Goal: Use online tool/utility: Use online tool/utility

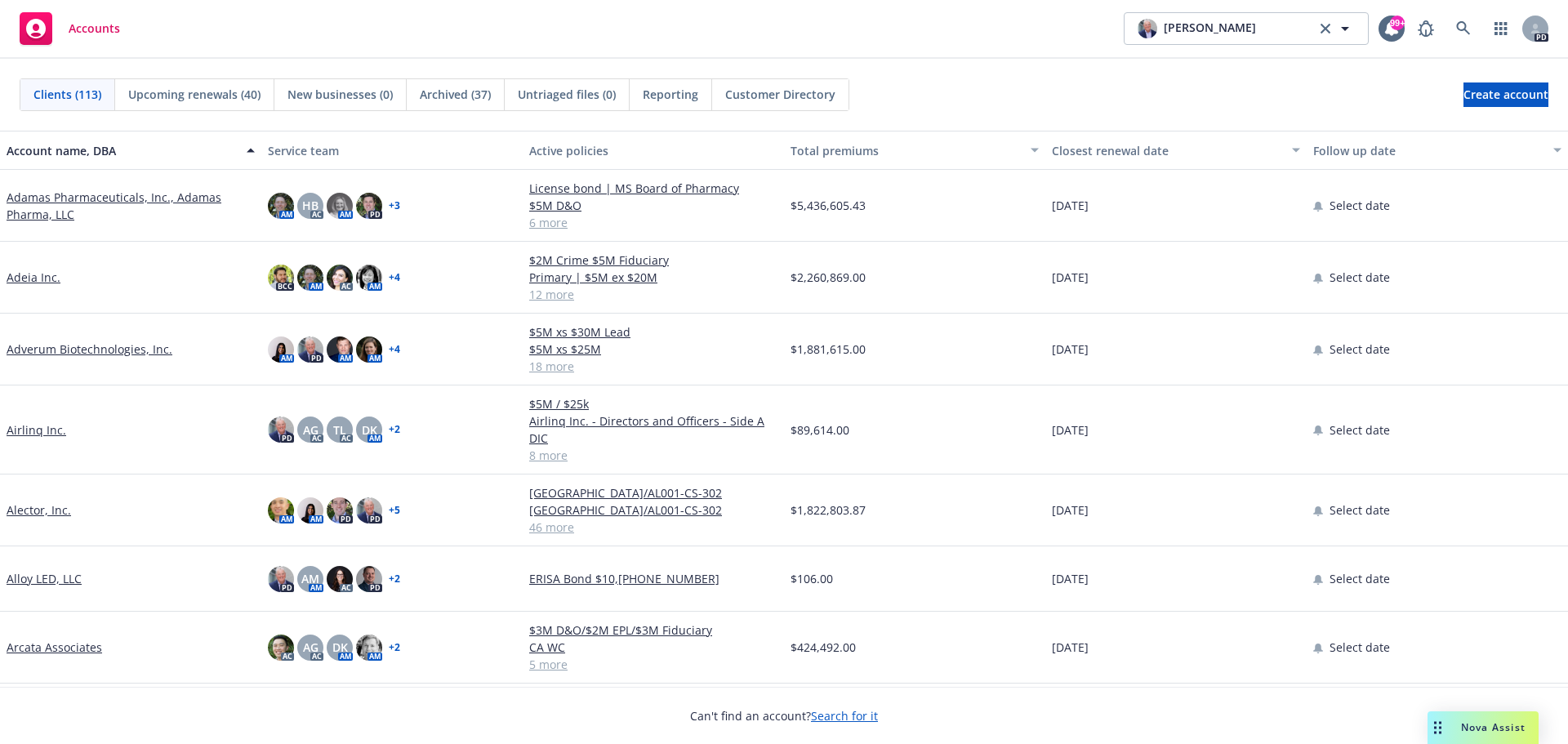
click at [1487, 725] on span "Nova Assist" at bounding box center [1494, 727] width 64 height 14
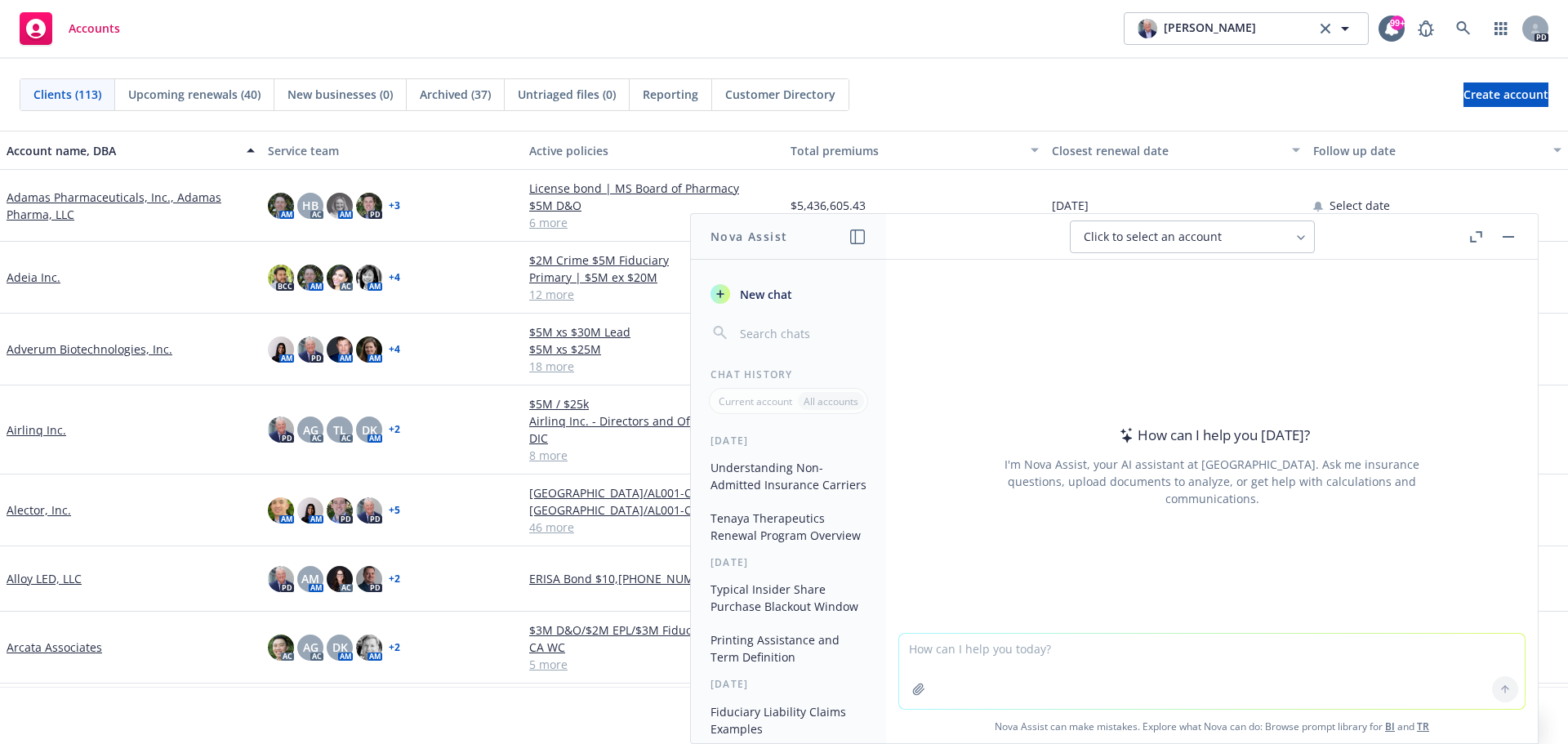
click at [1475, 242] on icon "button" at bounding box center [1472, 238] width 6 height 6
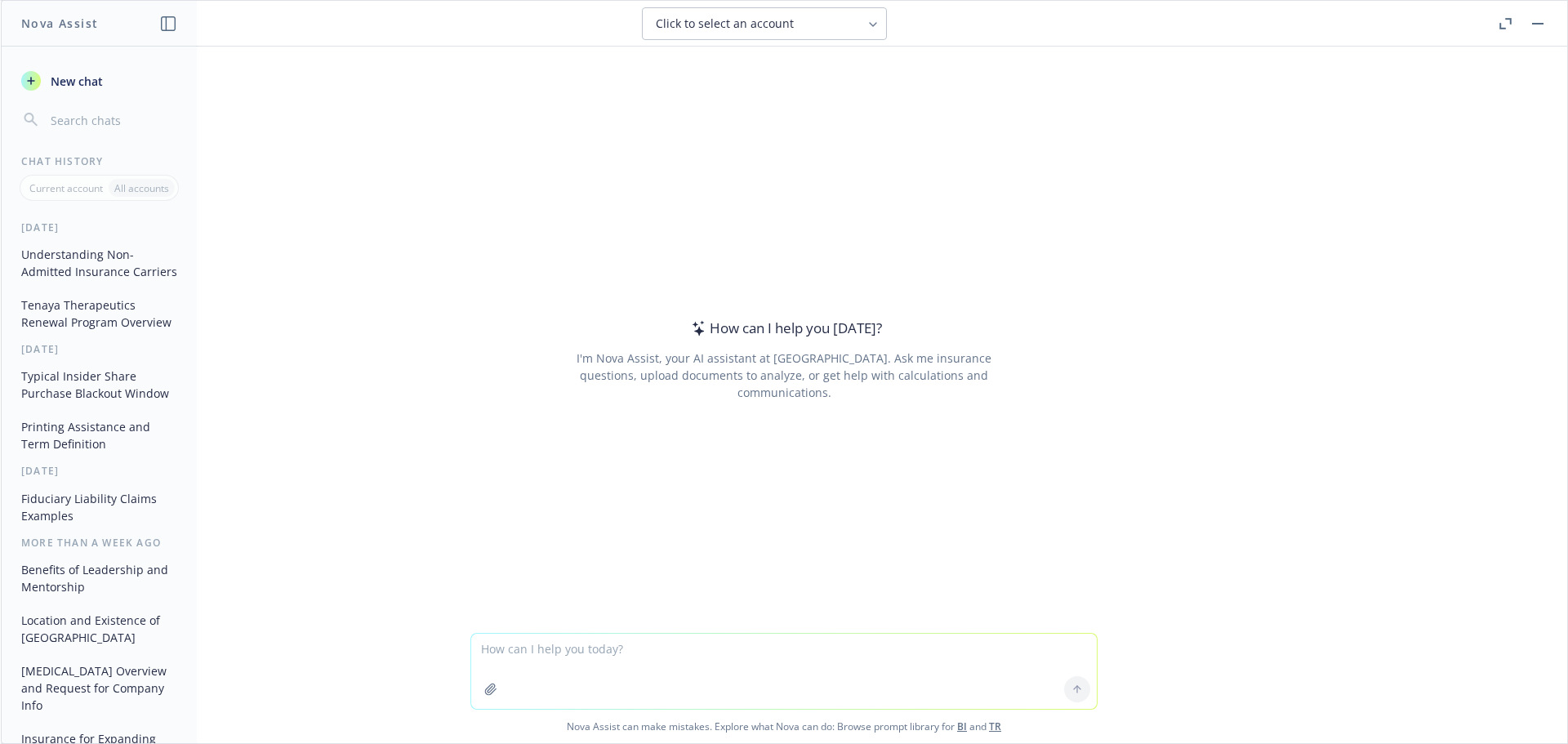
paste textarea "L ip d sitametco adi elitsedd eiusmodte incididun utlabo, etd mag aliqua enimad…"
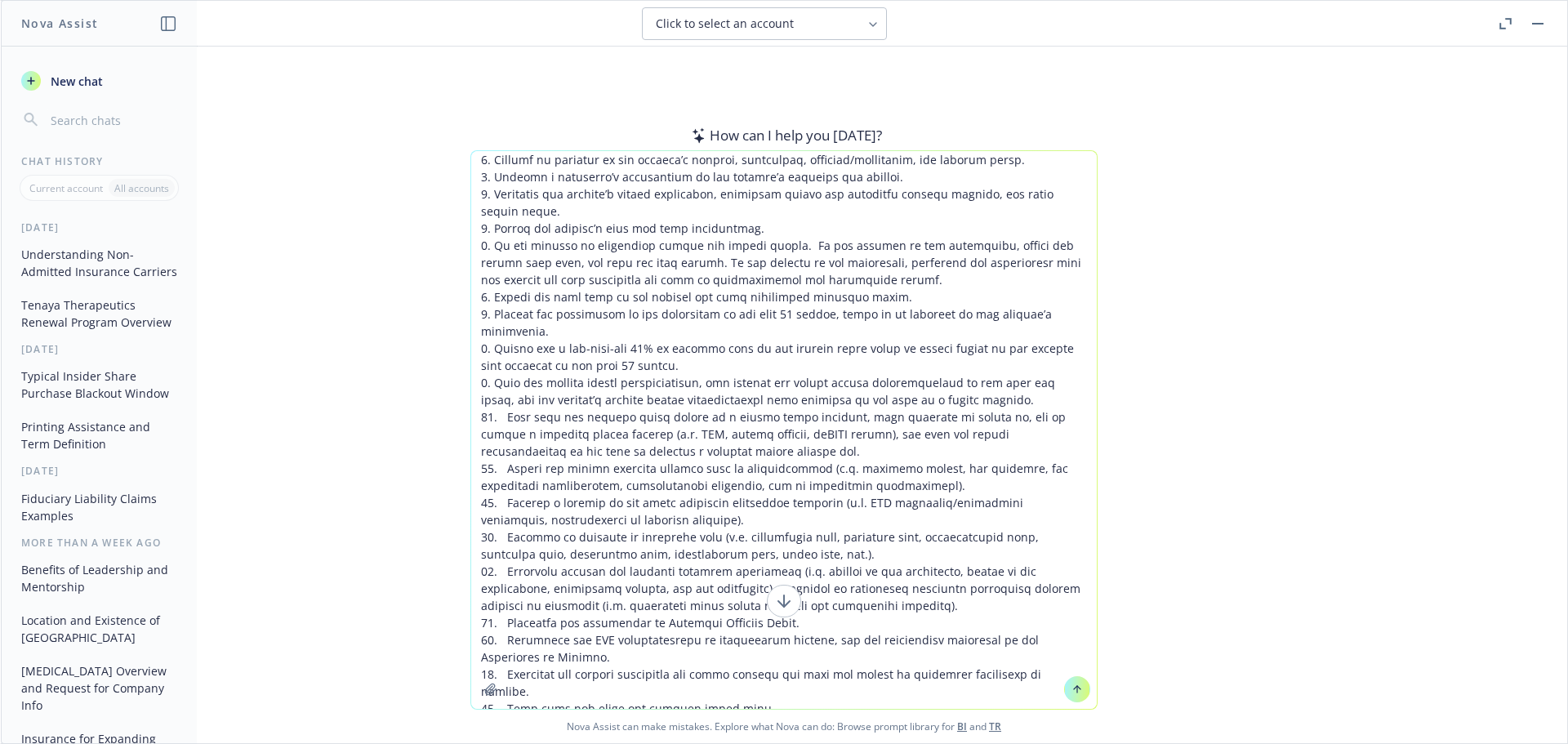
scroll to position [7, 0]
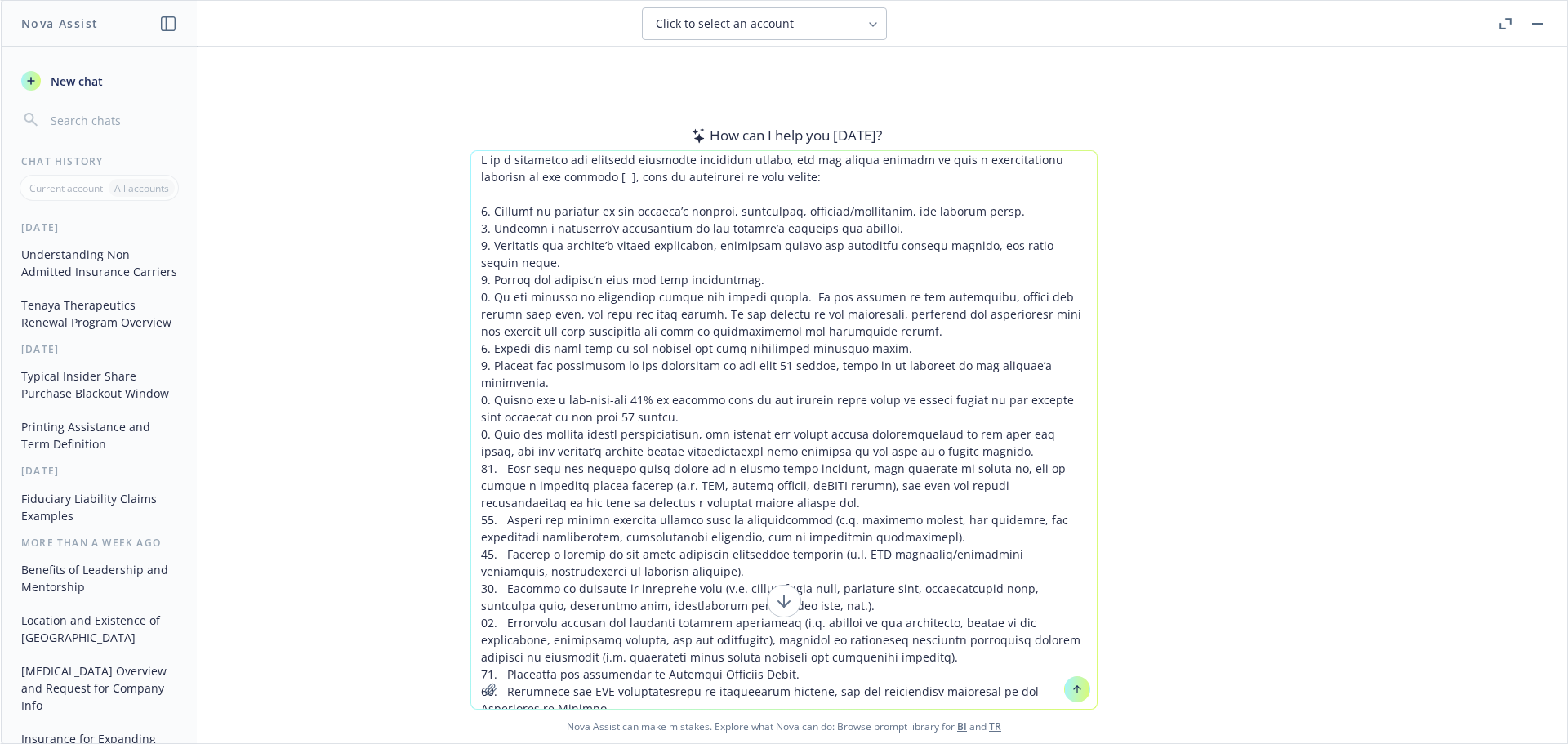
drag, startPoint x: 561, startPoint y: 176, endPoint x: 578, endPoint y: 175, distance: 17.0
click at [578, 175] on textarea at bounding box center [784, 430] width 626 height 558
type textarea "L ip d sitametco adi elitsedd eiusmodte incididun utlabo, etd mag aliqua enimad…"
click at [1068, 682] on button at bounding box center [1077, 689] width 26 height 26
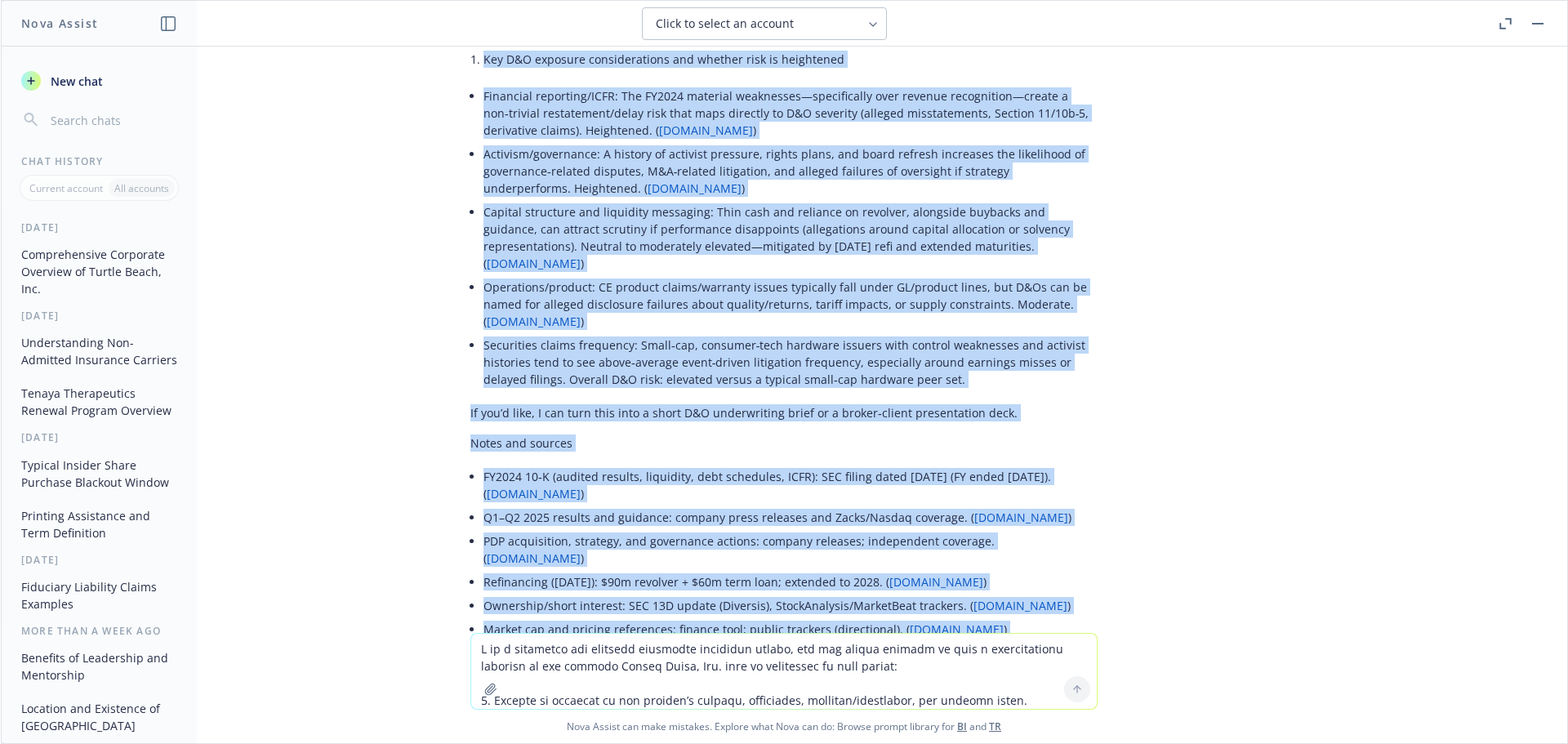
scroll to position [4940, 0]
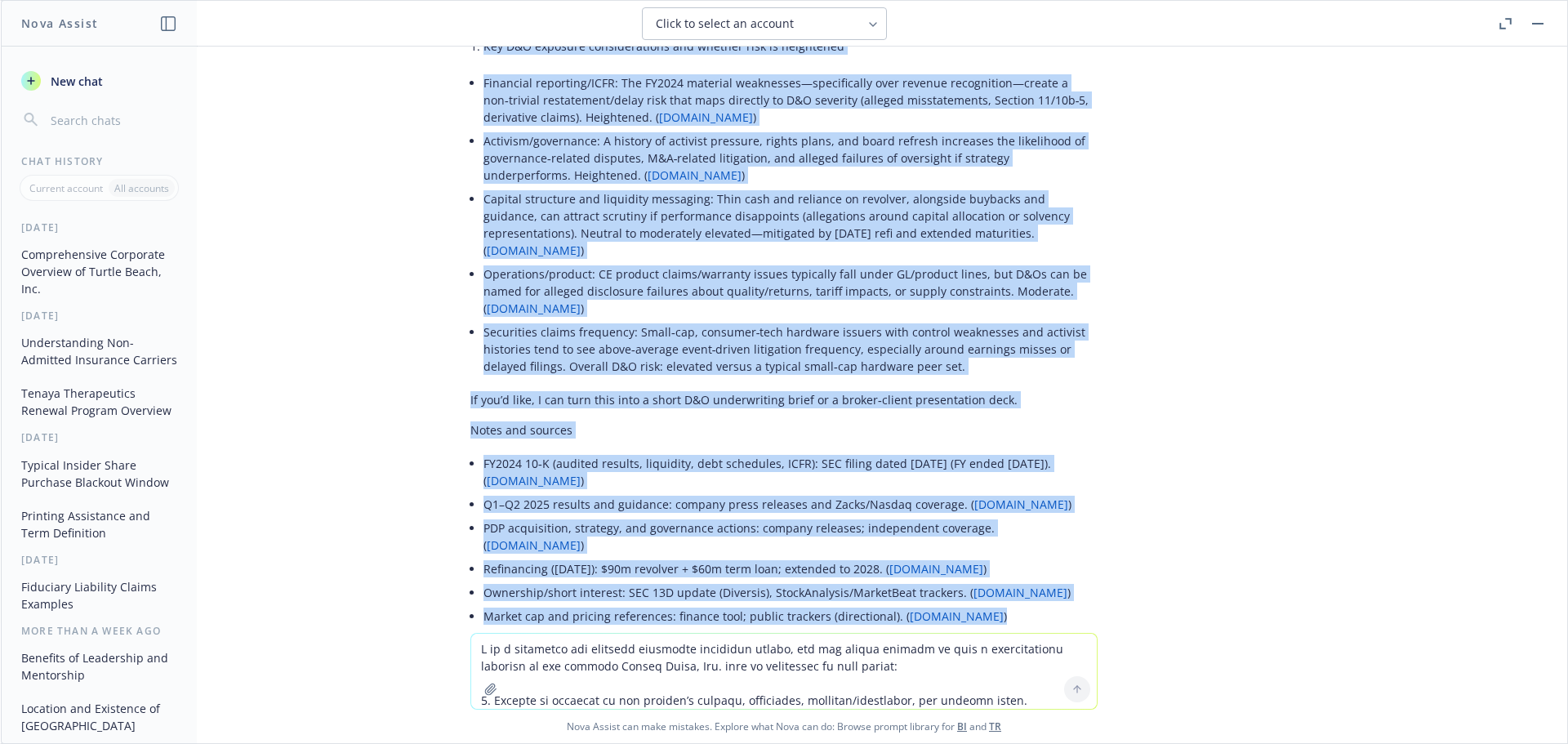
drag, startPoint x: 459, startPoint y: 225, endPoint x: 999, endPoint y: 472, distance: 593.8
copy div "Lorem ip d sitamet, C&A-elitsed doeiusm te Incidi Utlab Etdoloremag (ALIQUA: EN…"
click at [476, 730] on icon "Copy to clipboard" at bounding box center [483, 736] width 14 height 14
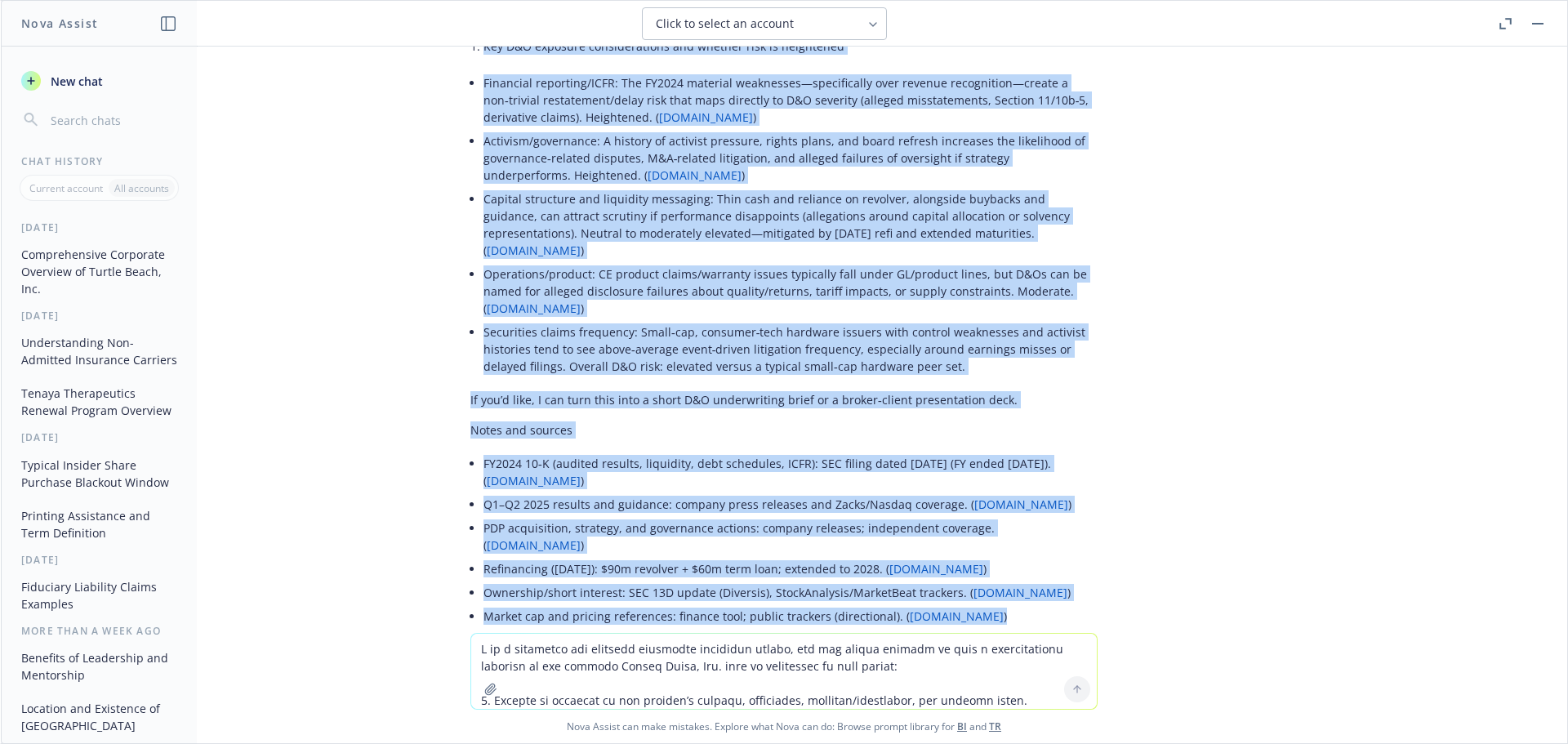
click at [519, 650] on textarea at bounding box center [784, 671] width 626 height 75
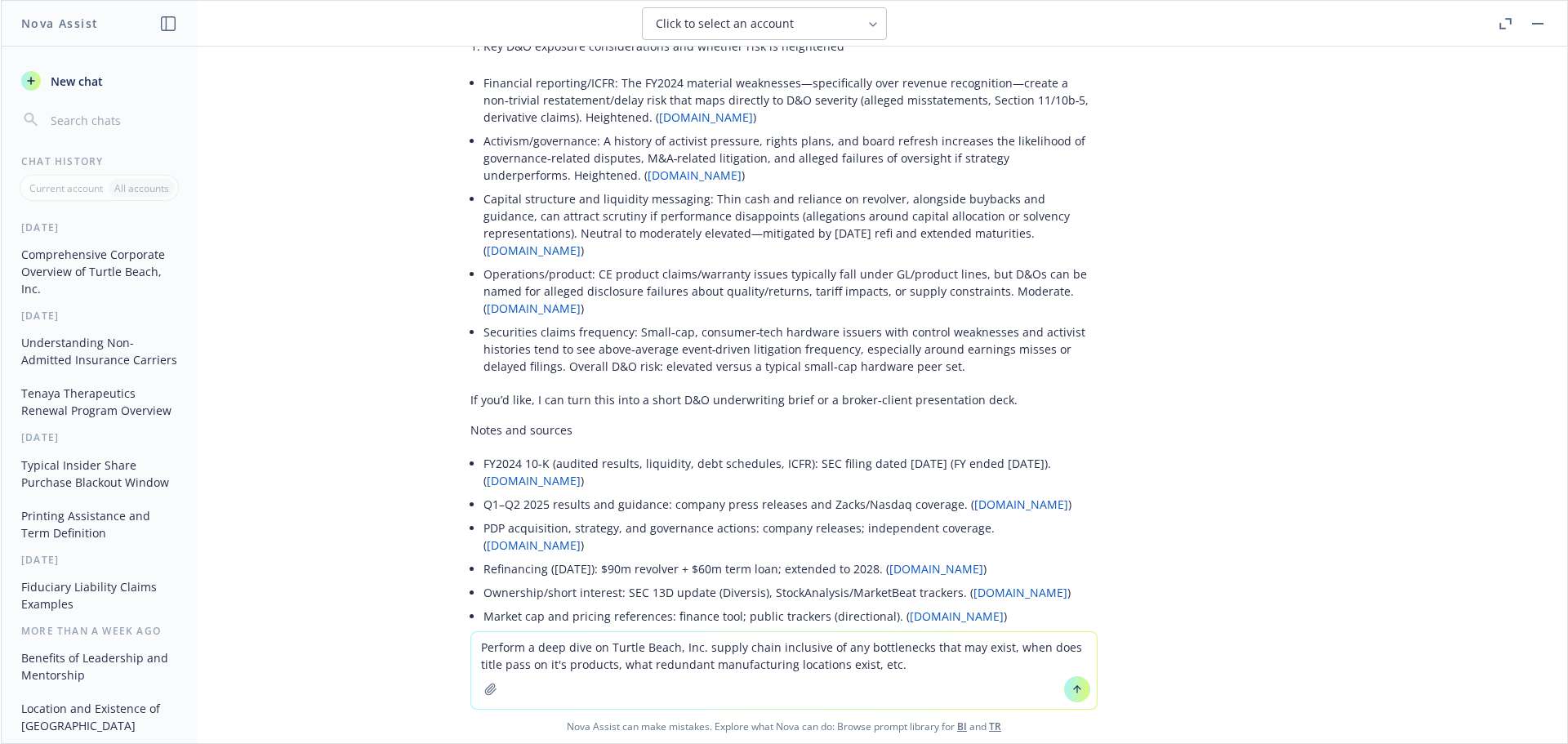
type textarea "Perform a deep dive on Turtle Beach, Inc. supply chain inclusive of any bottlen…"
click at [1073, 681] on button at bounding box center [1077, 689] width 26 height 26
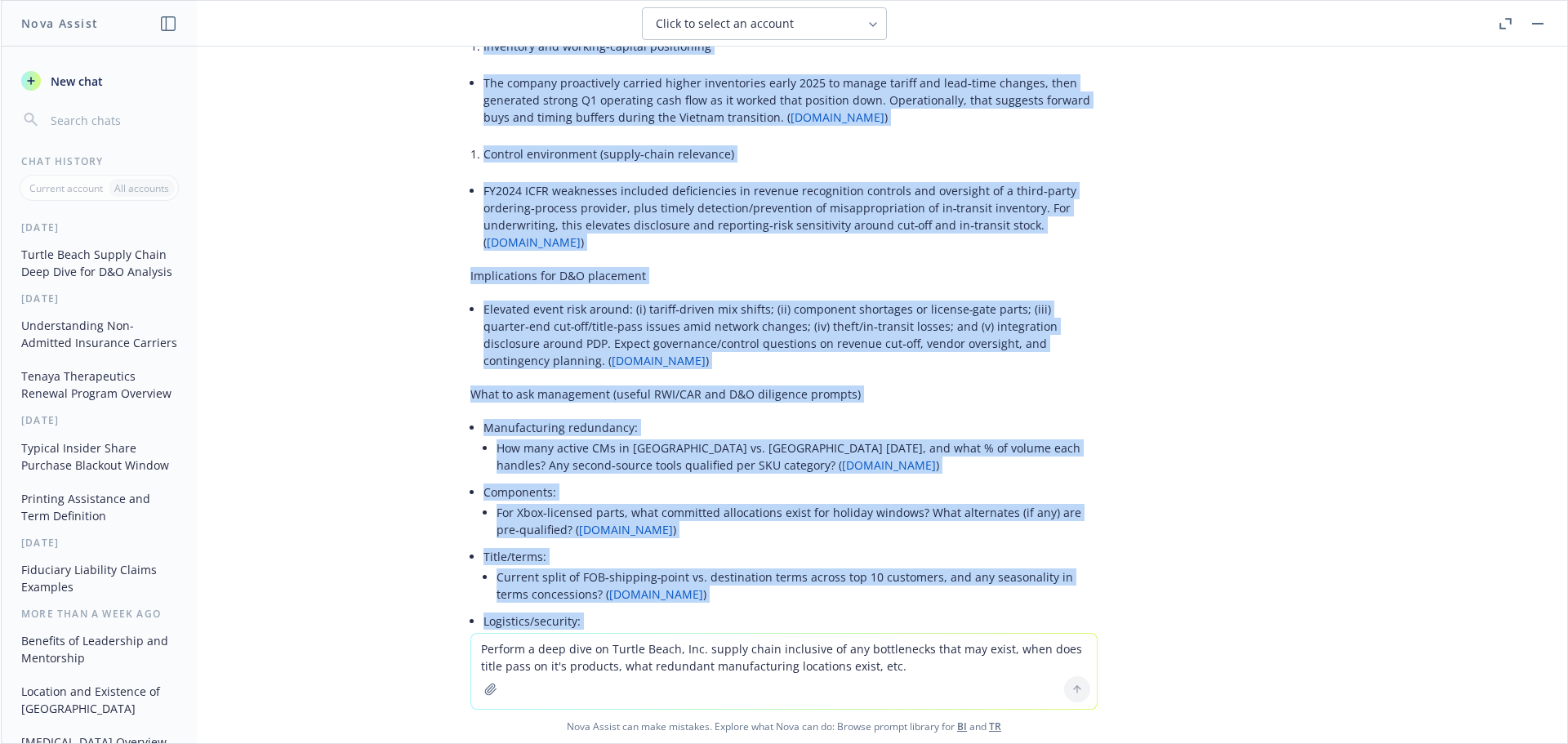
scroll to position [7194, 0]
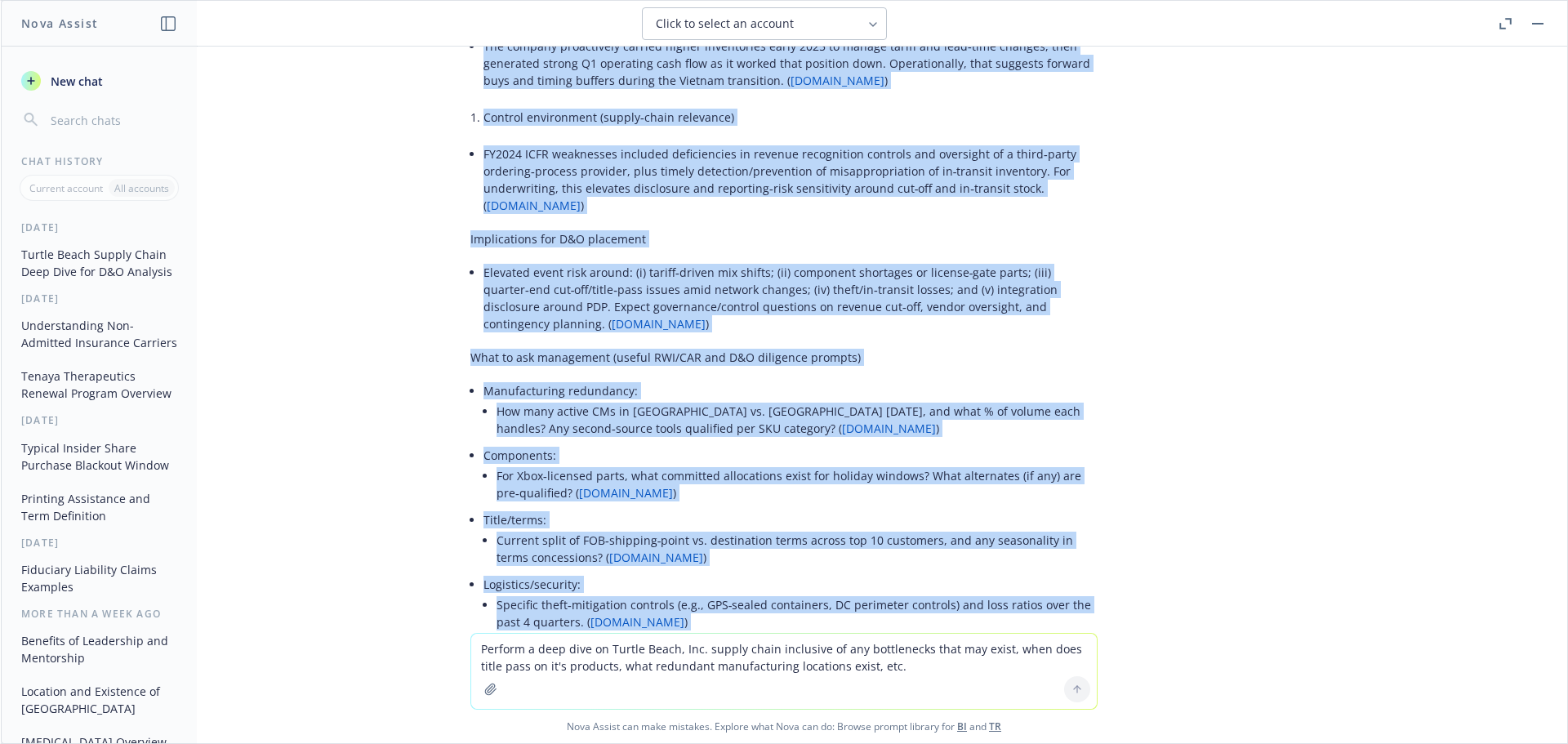
drag, startPoint x: 458, startPoint y: 297, endPoint x: 939, endPoint y: 443, distance: 502.7
copy div "Lorem ip d sitamet consec‑adipi elit sedd ei Tempor Incid Utlaboreetd (MAGNAA: …"
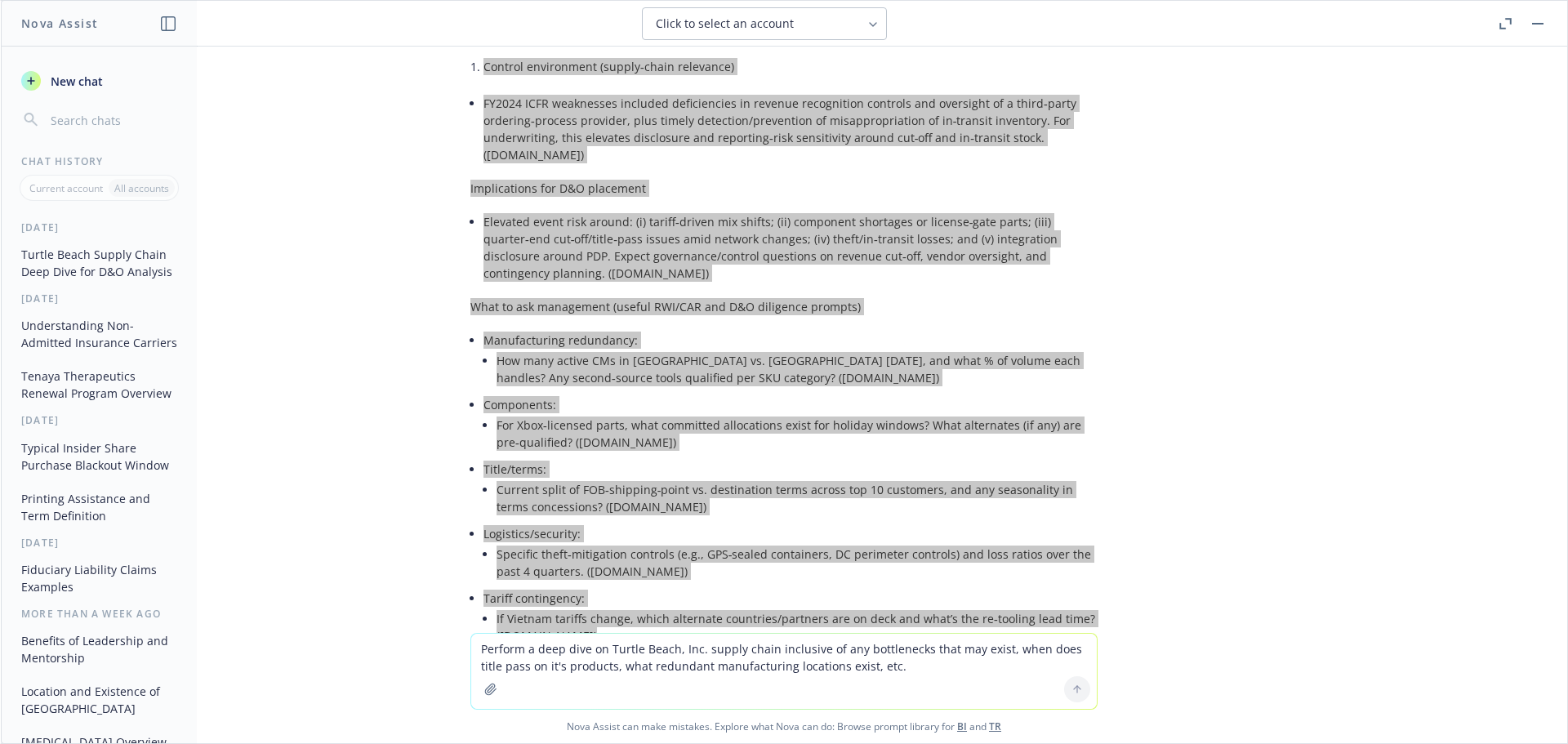
scroll to position [7294, 0]
